Goal: Navigation & Orientation: Find specific page/section

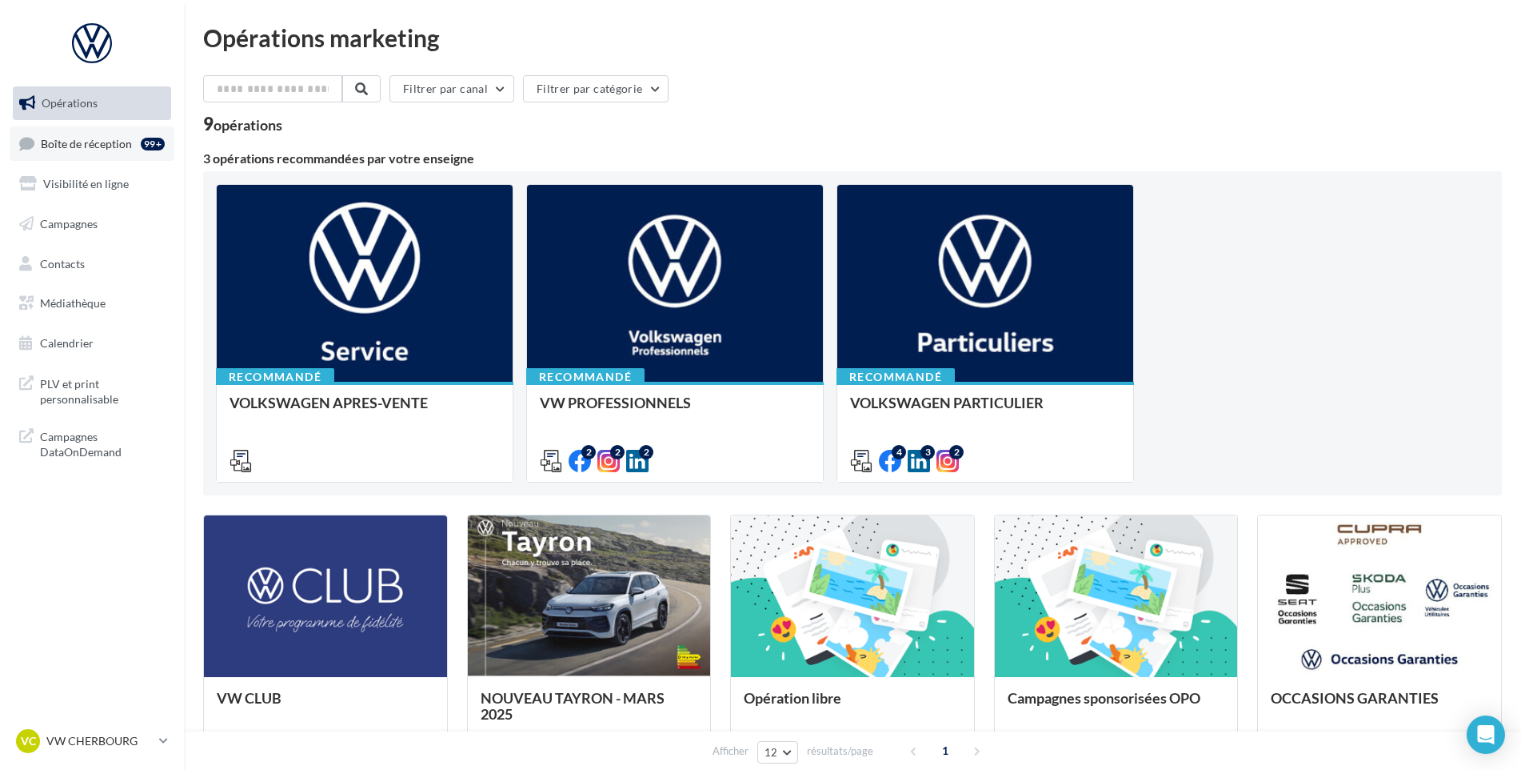
click at [140, 146] on link "Boîte de réception 99+" at bounding box center [92, 143] width 165 height 34
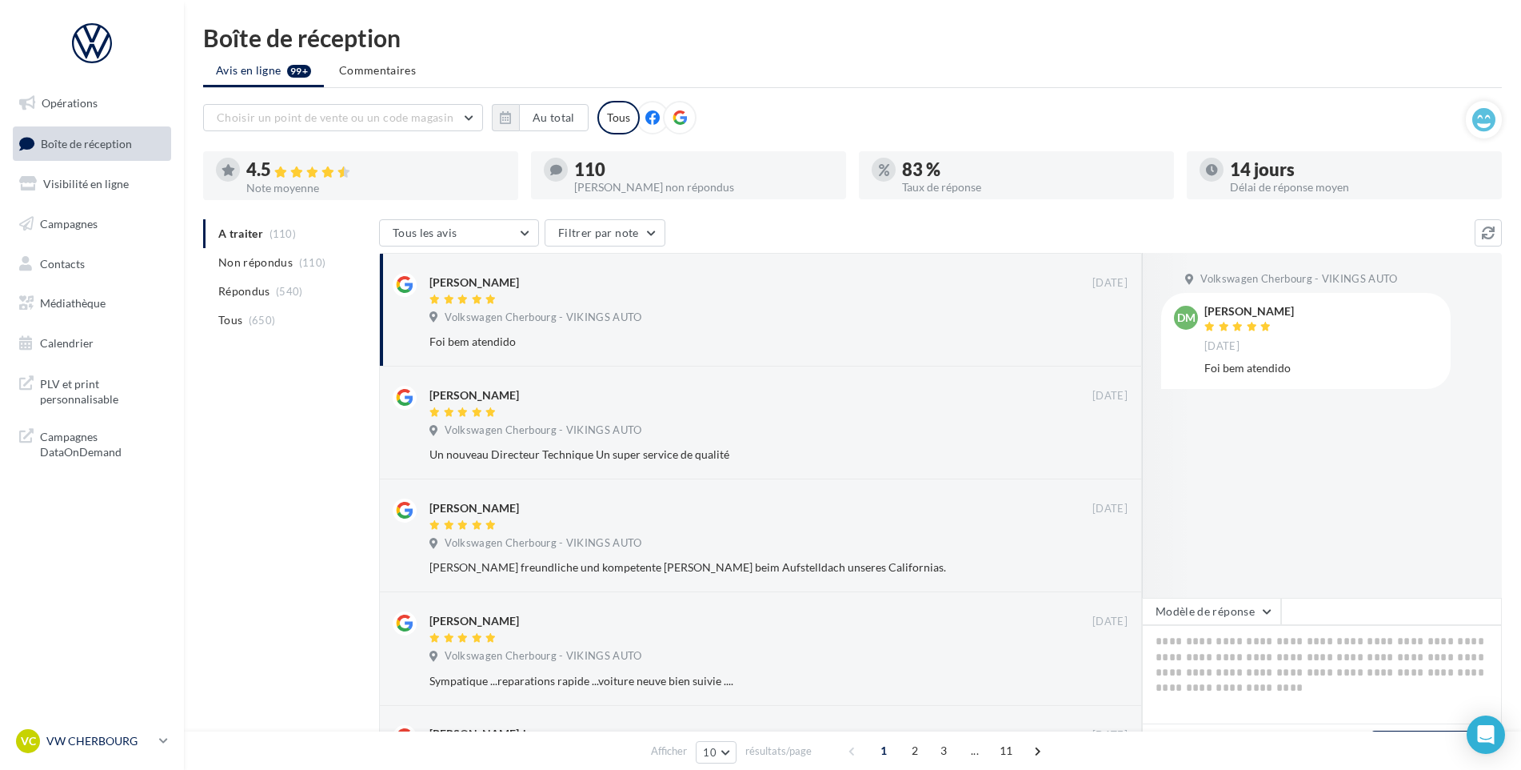
click at [129, 733] on p "VW CHERBOURG" at bounding box center [99, 741] width 106 height 16
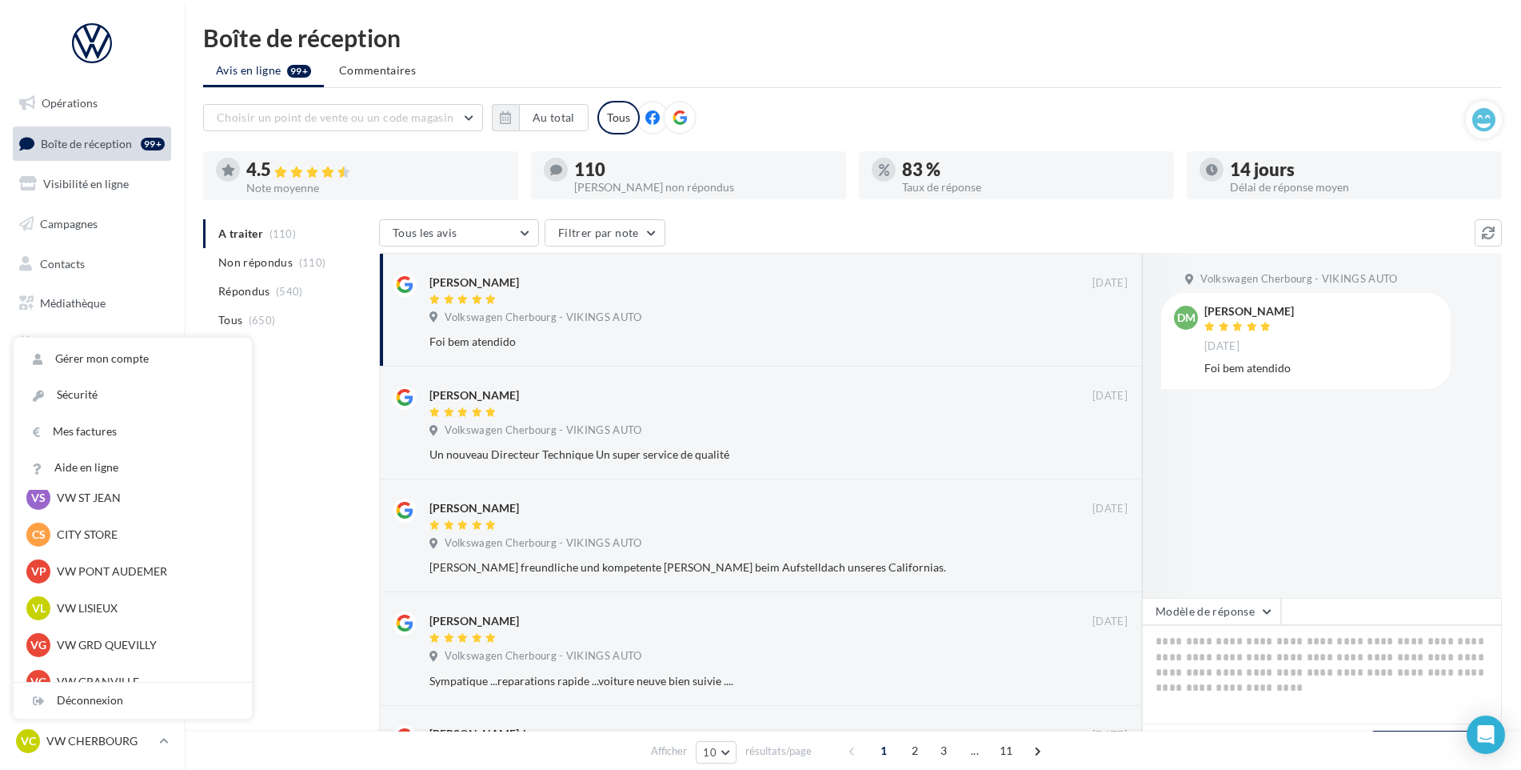
scroll to position [240, 0]
click at [138, 595] on div "VL VW LISIEUX vw-lis-vau" at bounding box center [132, 607] width 213 height 24
